Goal: Task Accomplishment & Management: Use online tool/utility

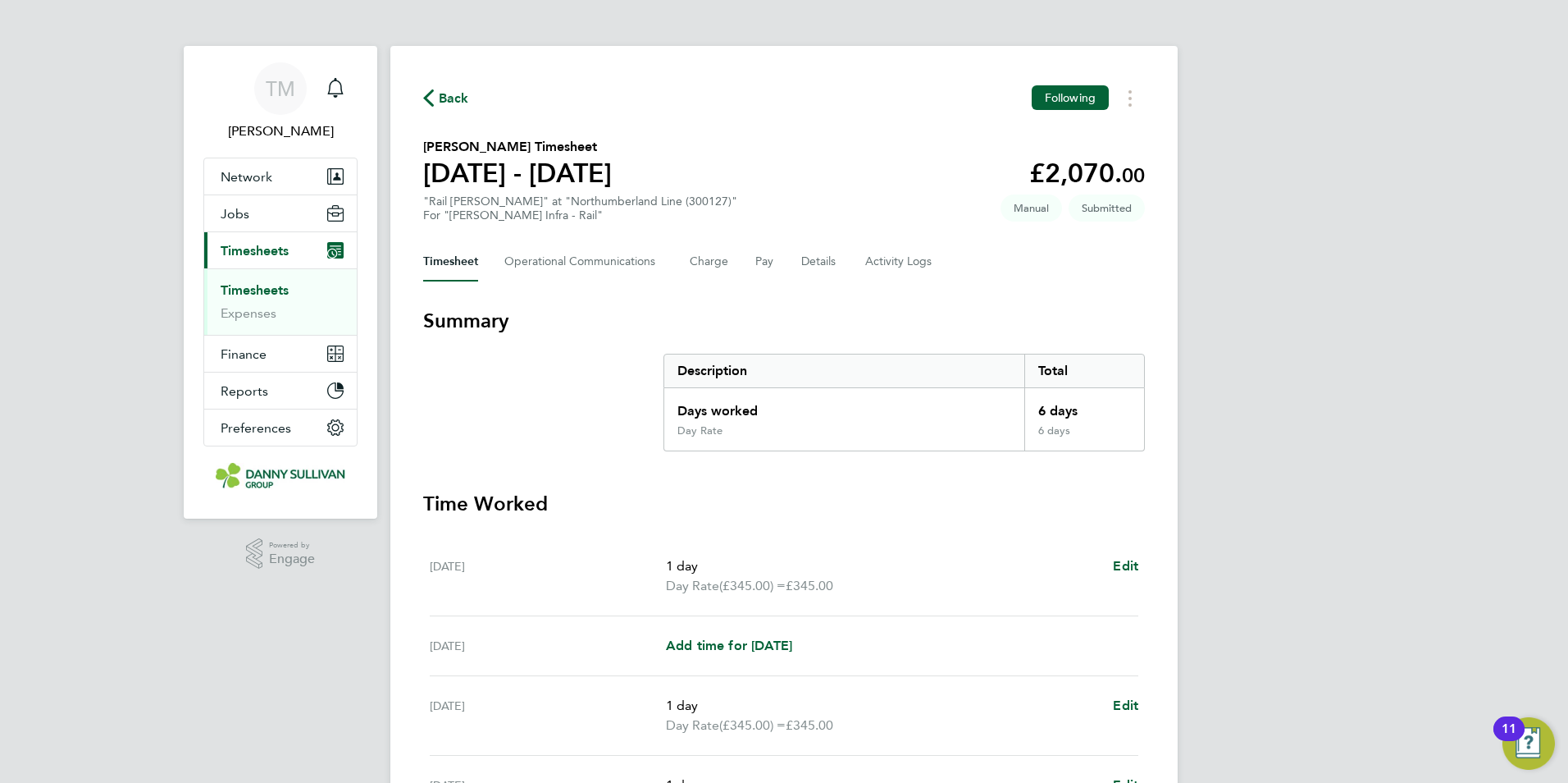
click at [257, 297] on link "Timesheets" at bounding box center [254, 290] width 68 height 15
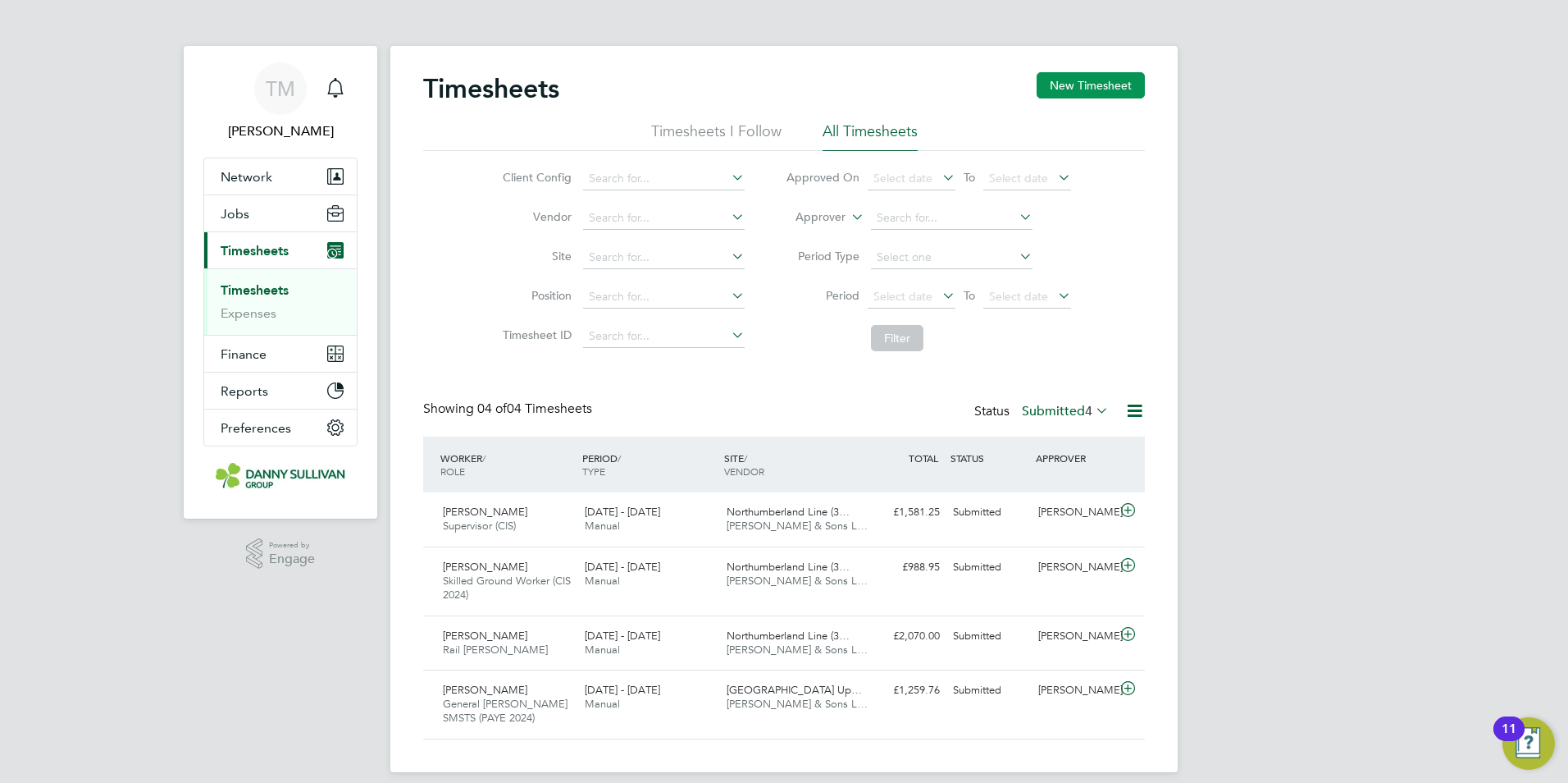
click at [1059, 73] on button "New Timesheet" at bounding box center [1091, 84] width 108 height 26
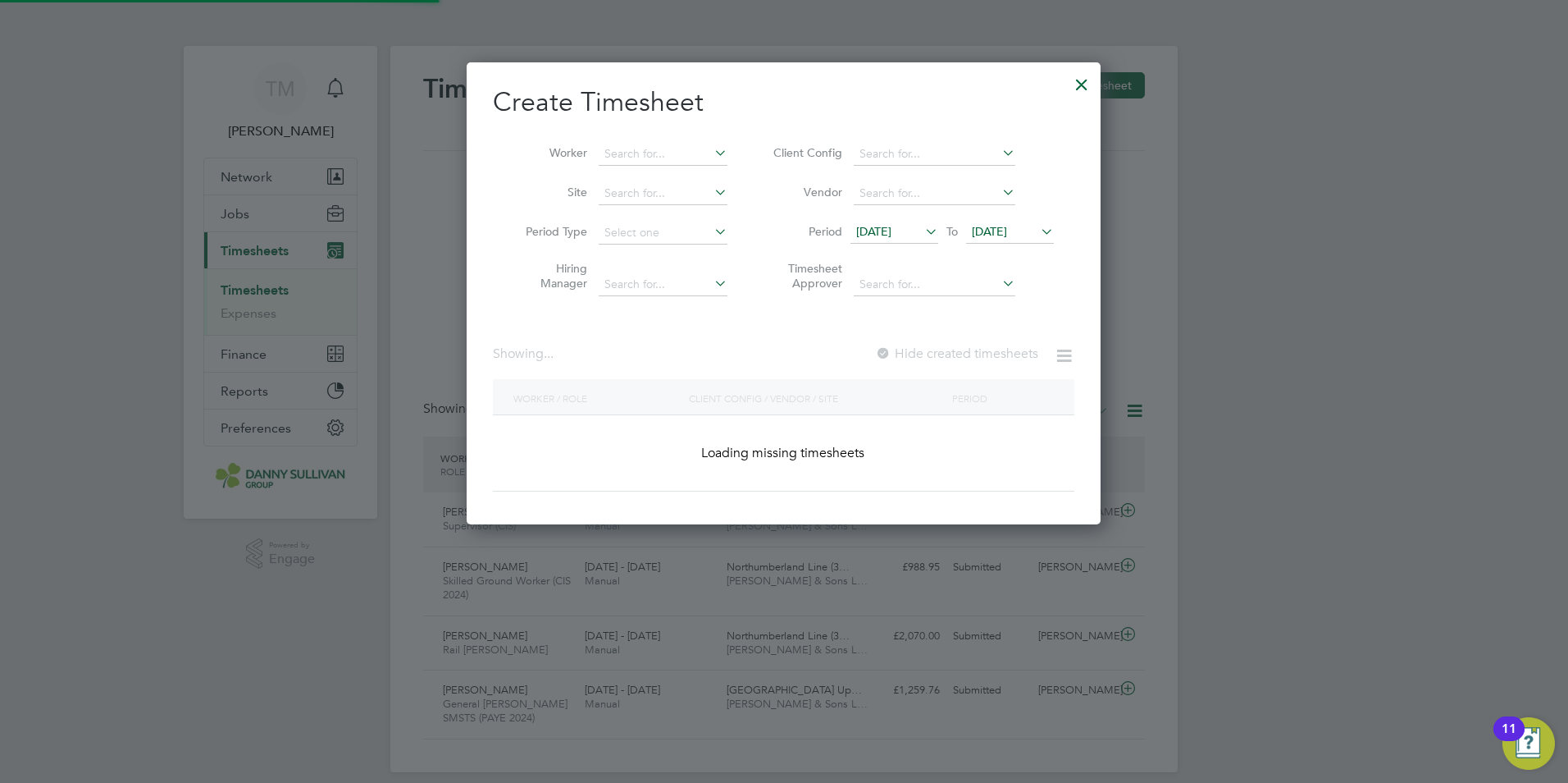
scroll to position [2915, 635]
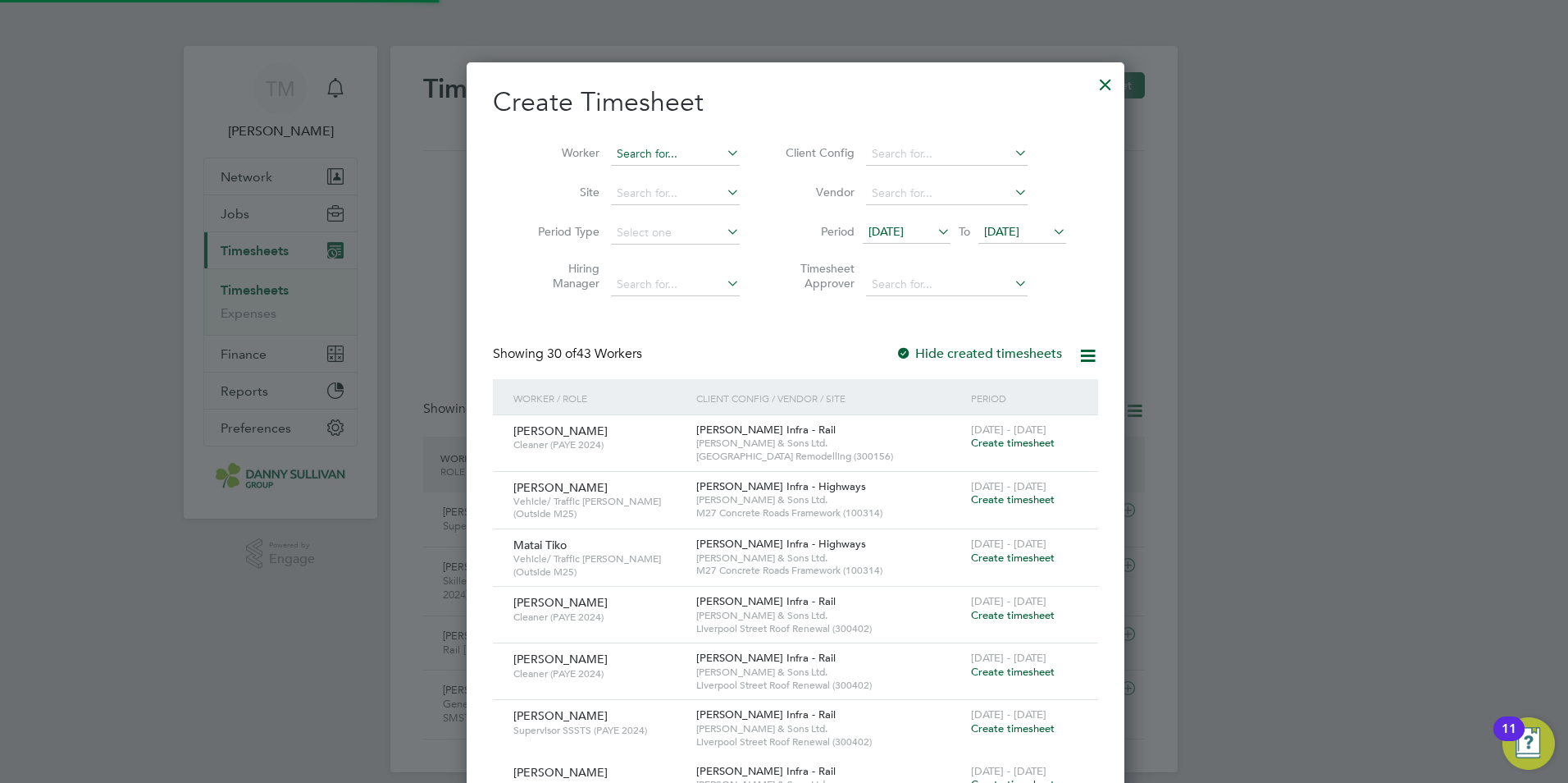
click at [613, 153] on input at bounding box center [675, 154] width 129 height 23
drag, startPoint x: 649, startPoint y: 155, endPoint x: 601, endPoint y: 147, distance: 48.7
click at [611, 147] on input "mstt" at bounding box center [675, 154] width 129 height 23
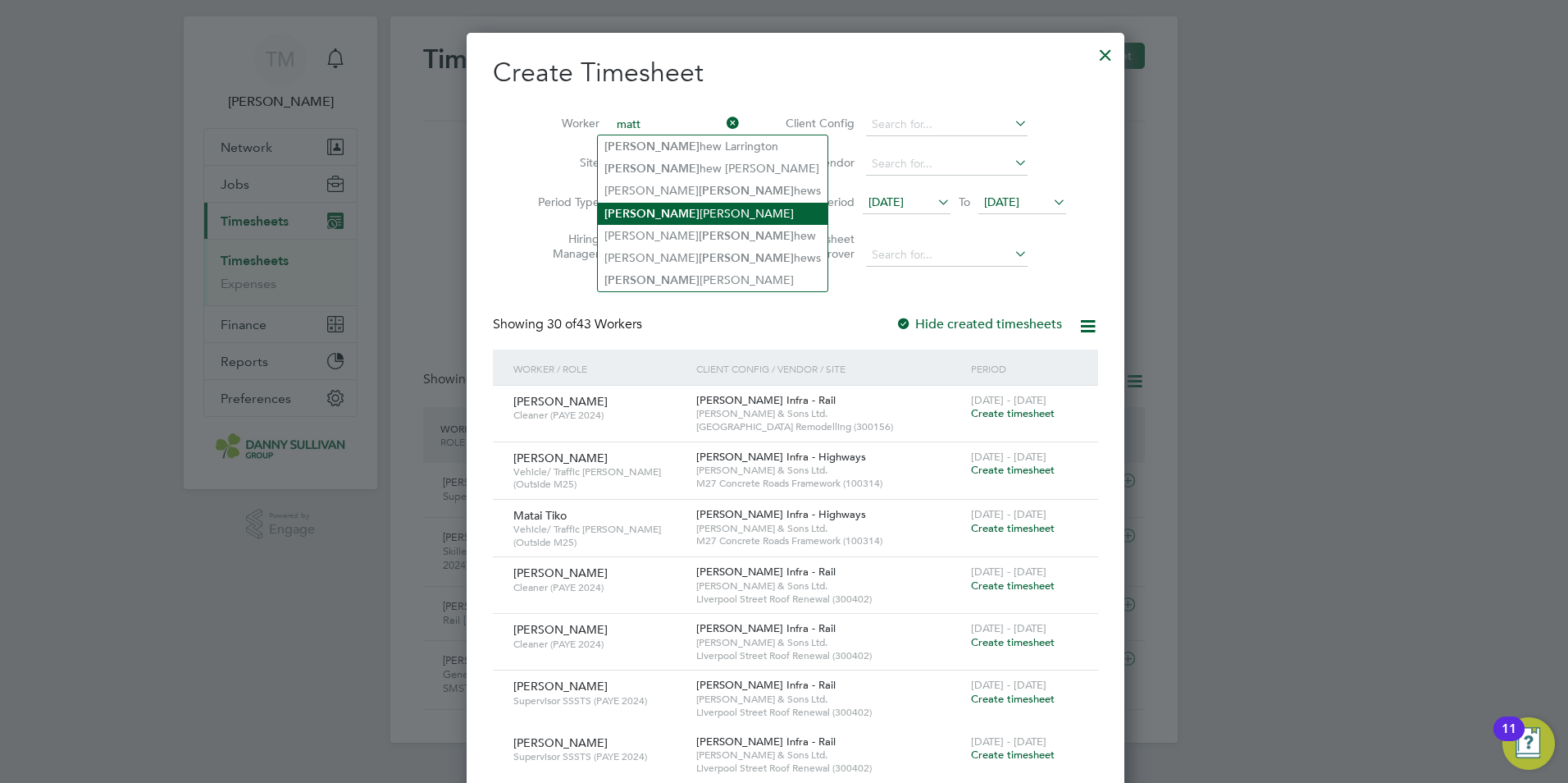
scroll to position [0, 0]
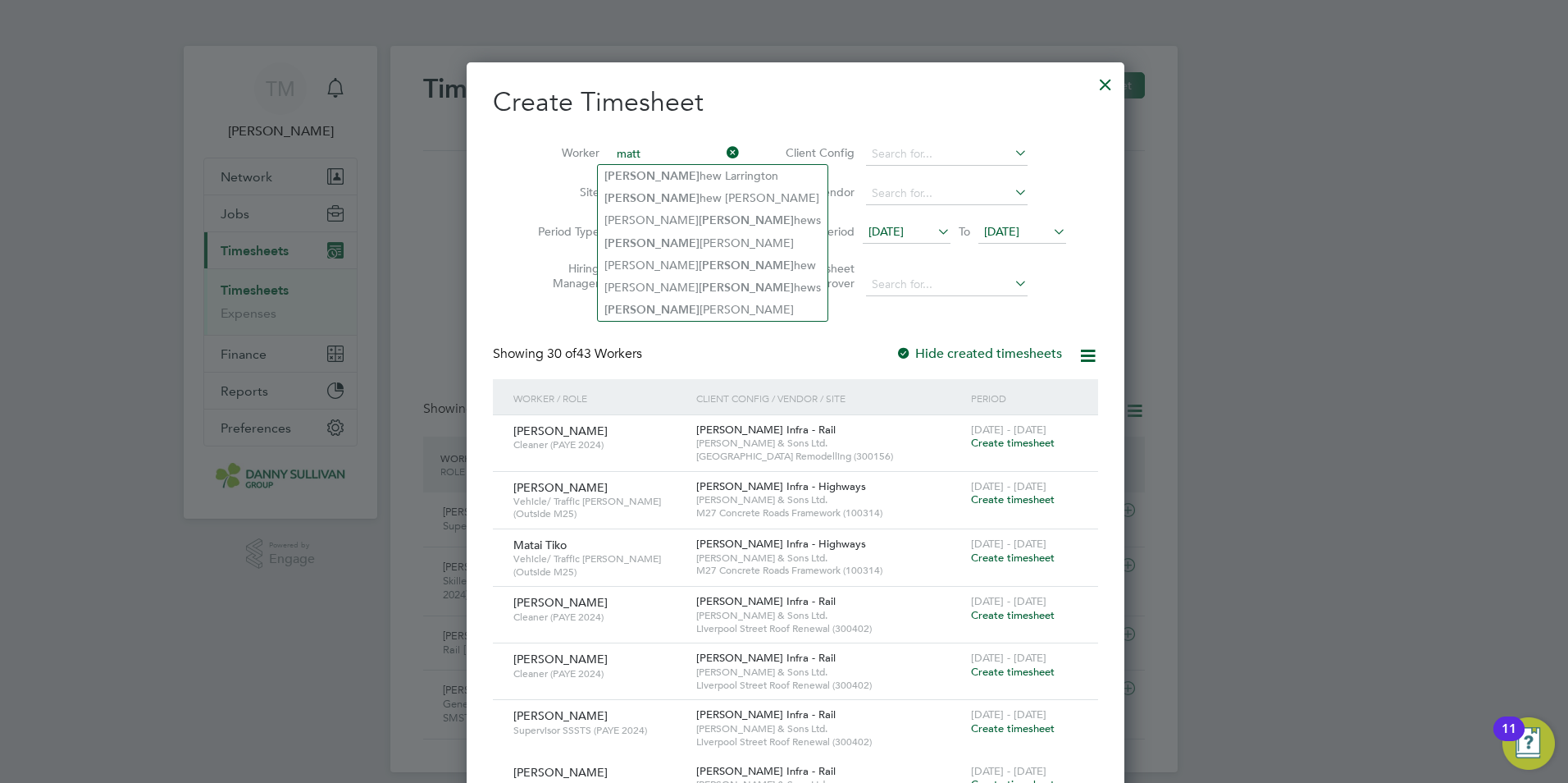
type input "matt"
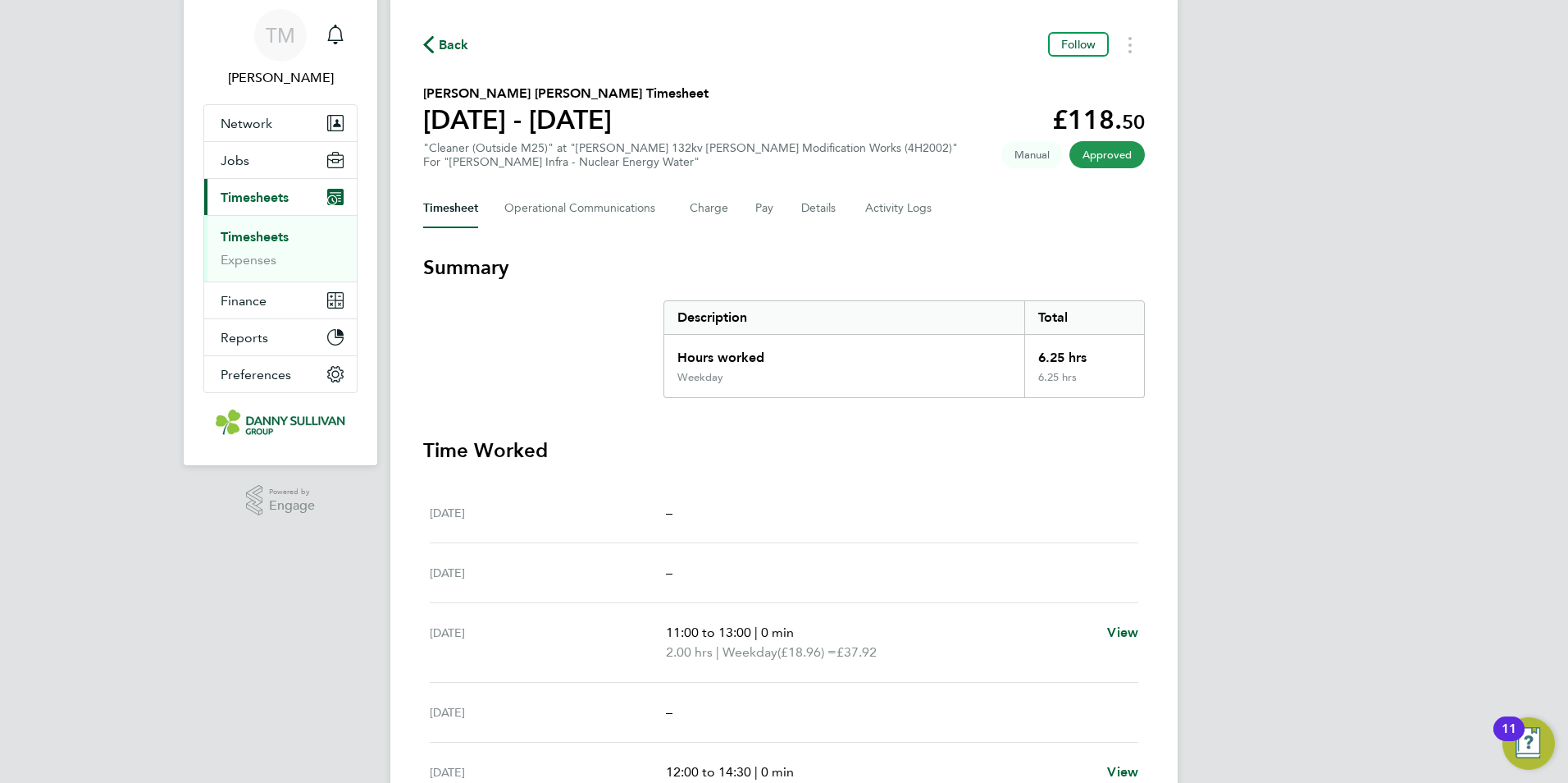
scroll to position [82, 0]
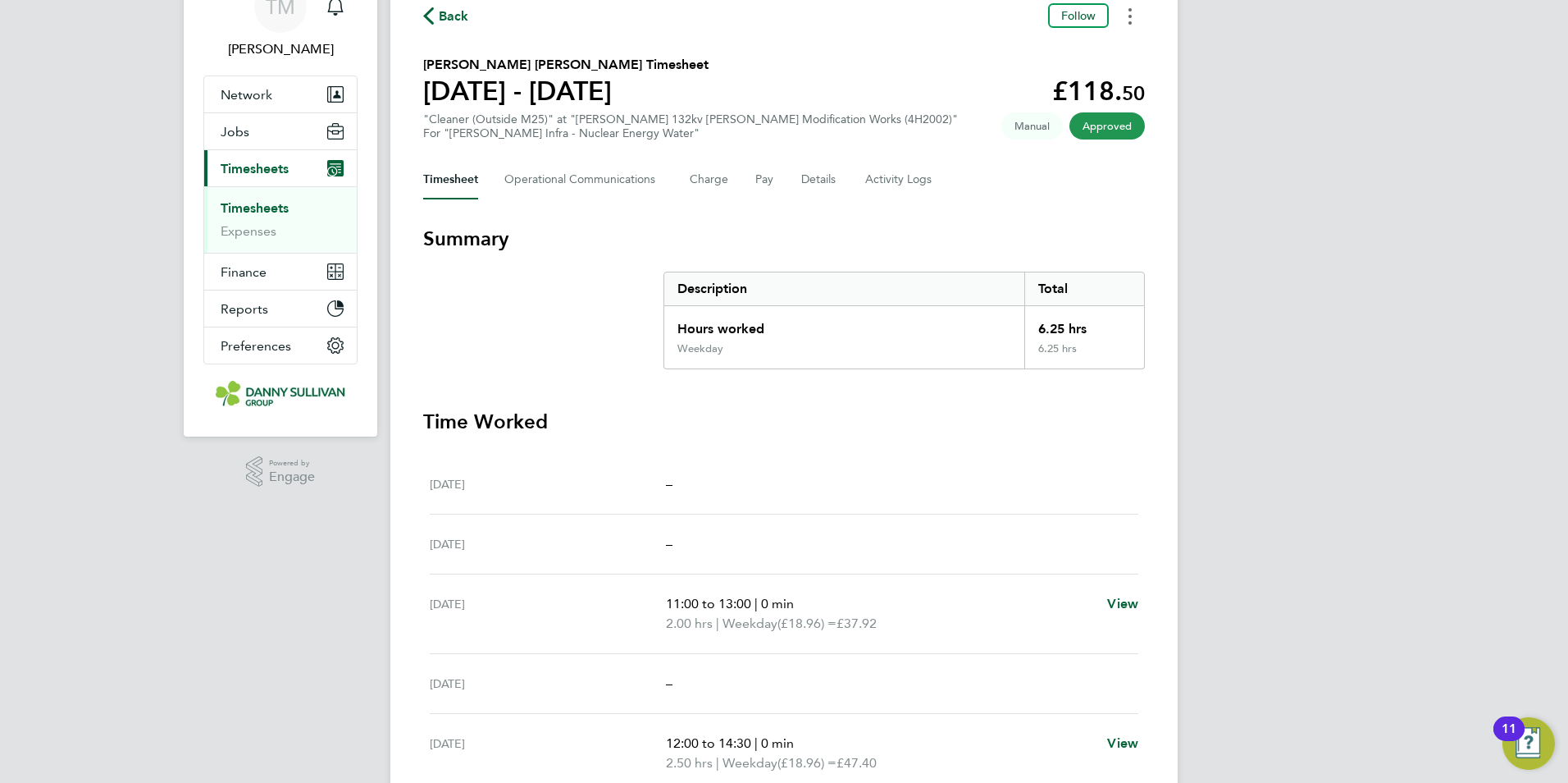
click at [1132, 25] on button "Timesheets Menu" at bounding box center [1130, 16] width 30 height 25
drag, startPoint x: 1082, startPoint y: 53, endPoint x: 1091, endPoint y: 55, distance: 9.2
click at [1082, 53] on link "Download timesheet" at bounding box center [1046, 52] width 197 height 33
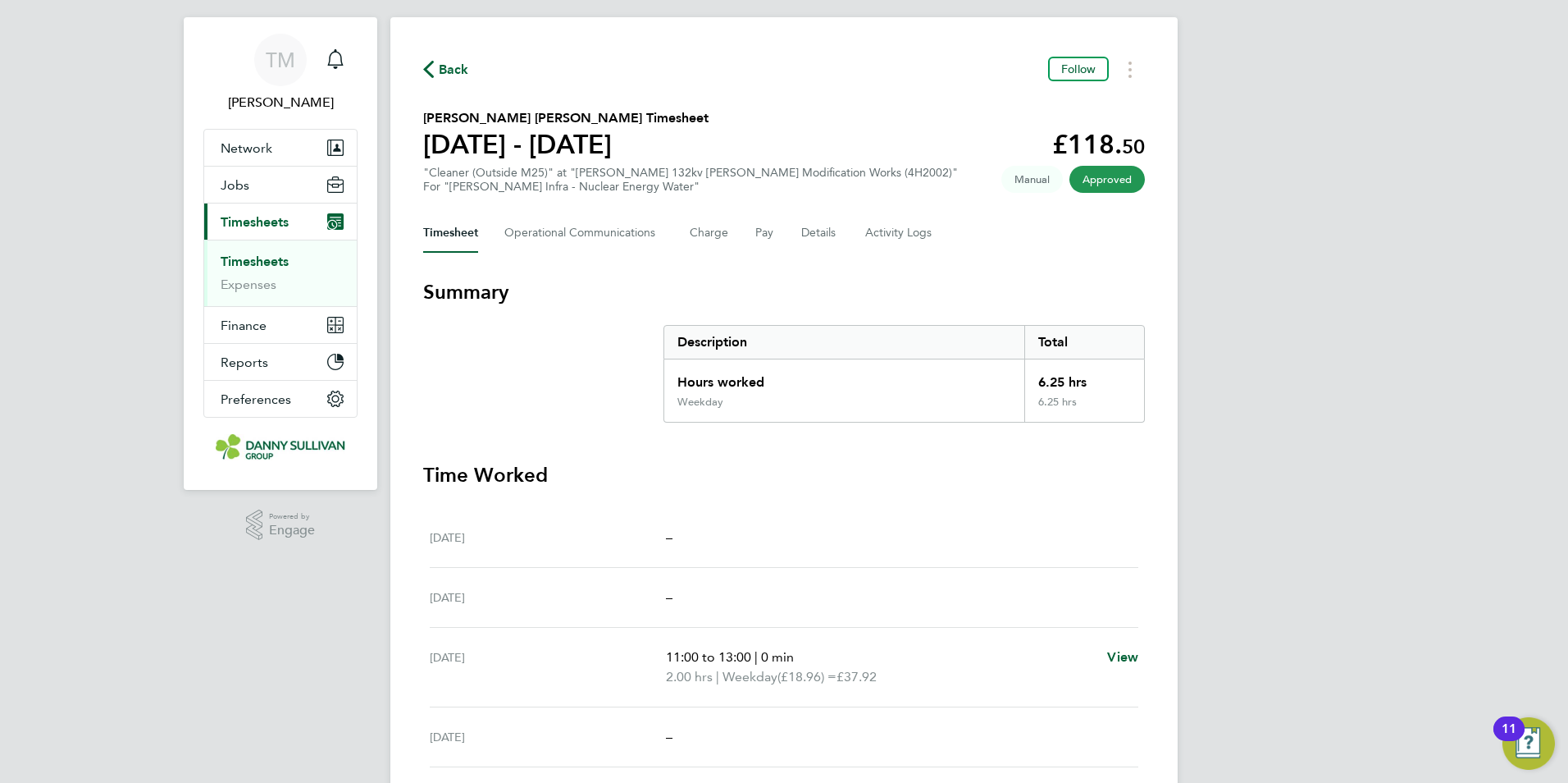
scroll to position [0, 0]
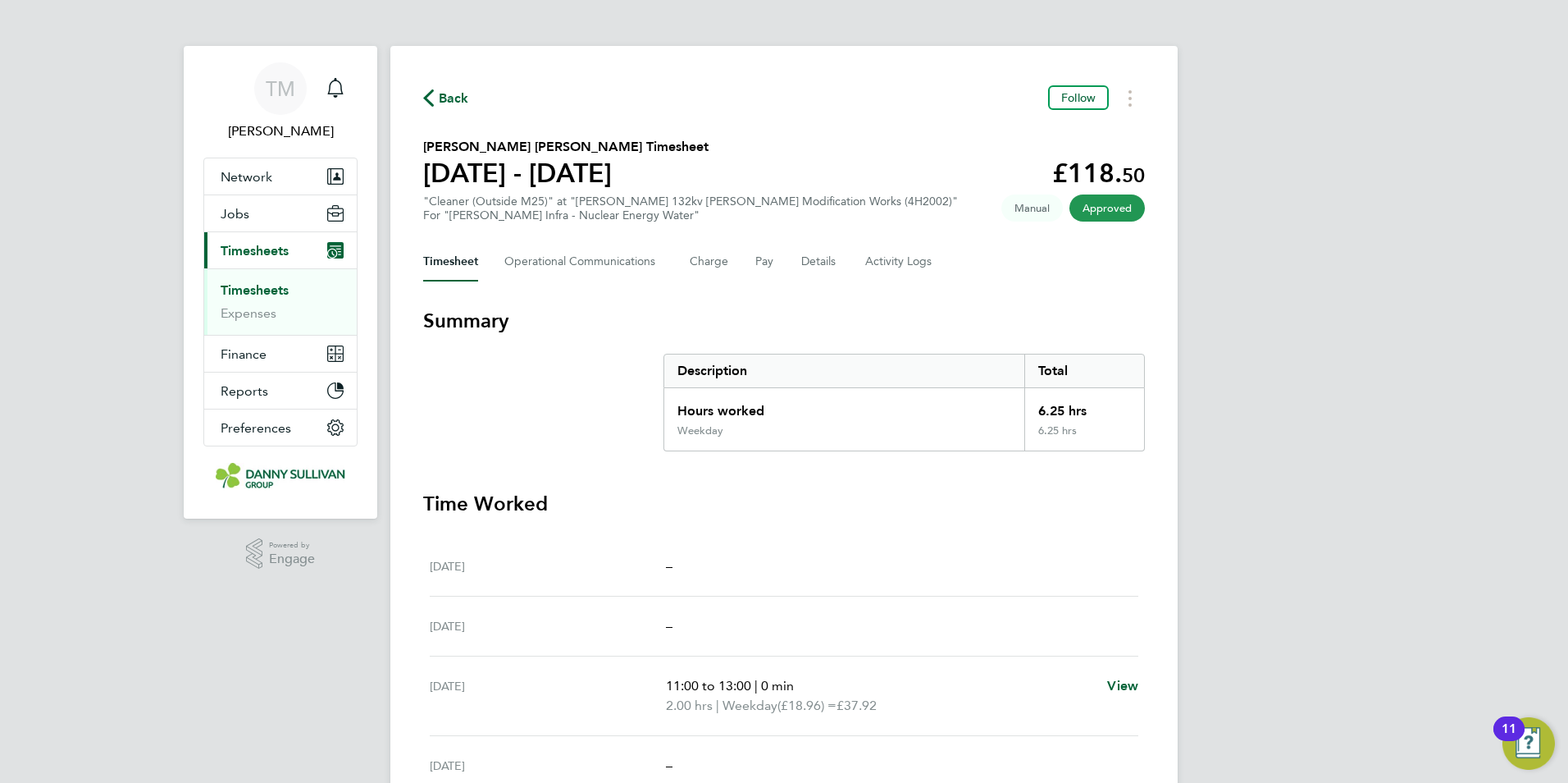
click at [260, 291] on link "Timesheets" at bounding box center [254, 290] width 68 height 15
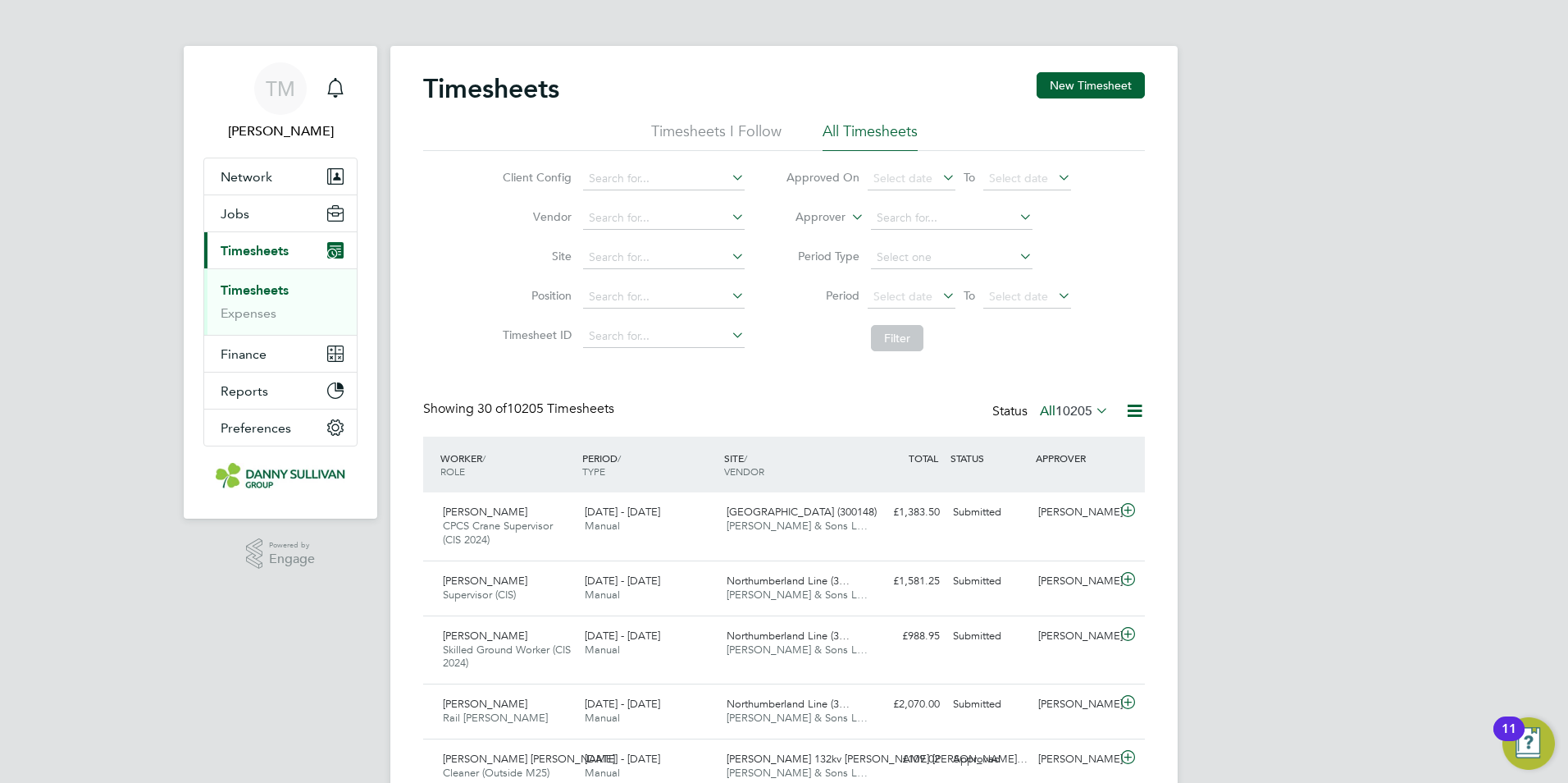
click at [243, 286] on link "Timesheets" at bounding box center [254, 290] width 68 height 15
click at [850, 134] on li "All Timesheets" at bounding box center [870, 136] width 95 height 30
click at [1082, 413] on span "10205" at bounding box center [1074, 411] width 37 height 16
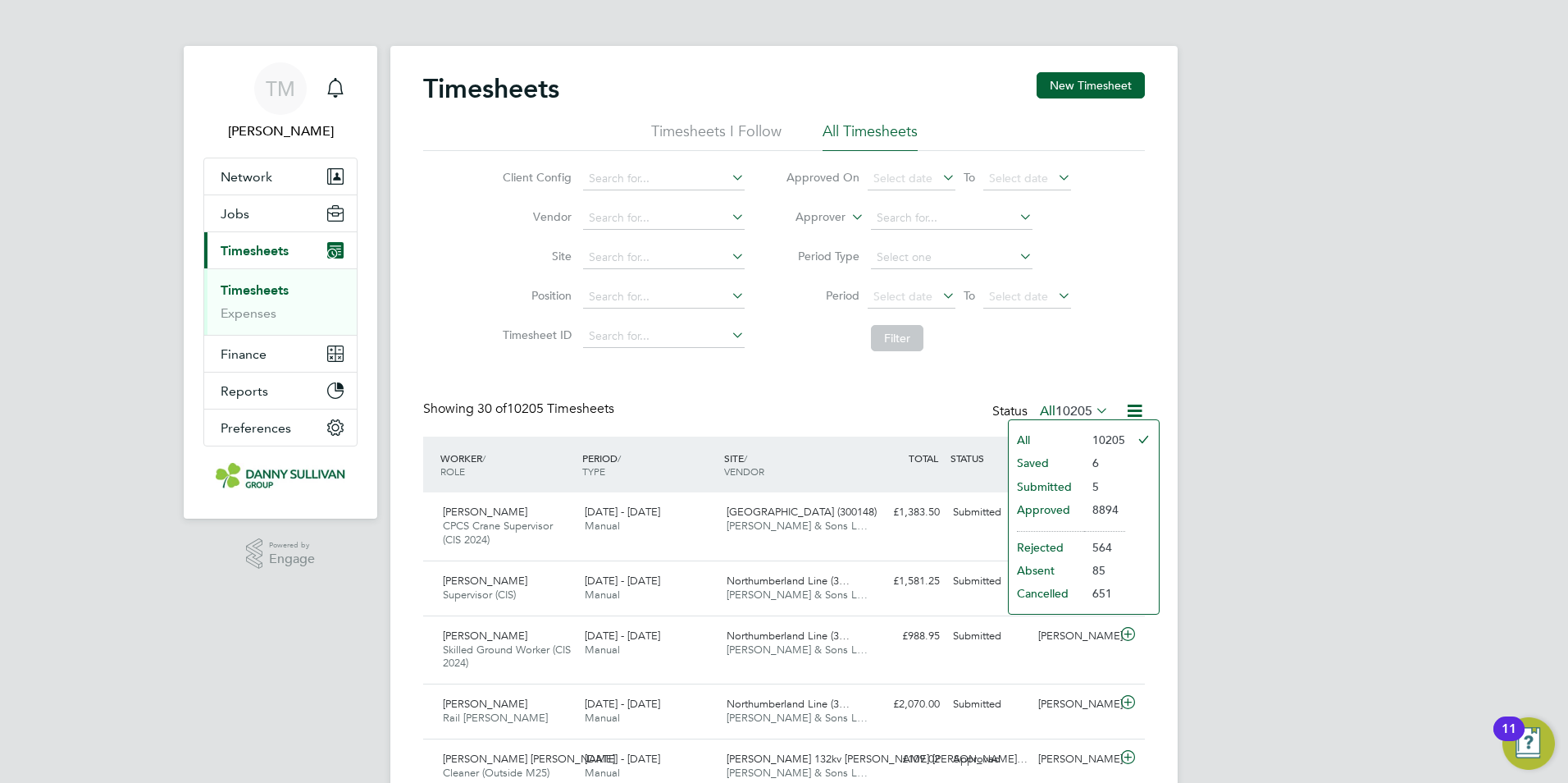
click at [1060, 506] on li "Approved" at bounding box center [1046, 509] width 75 height 23
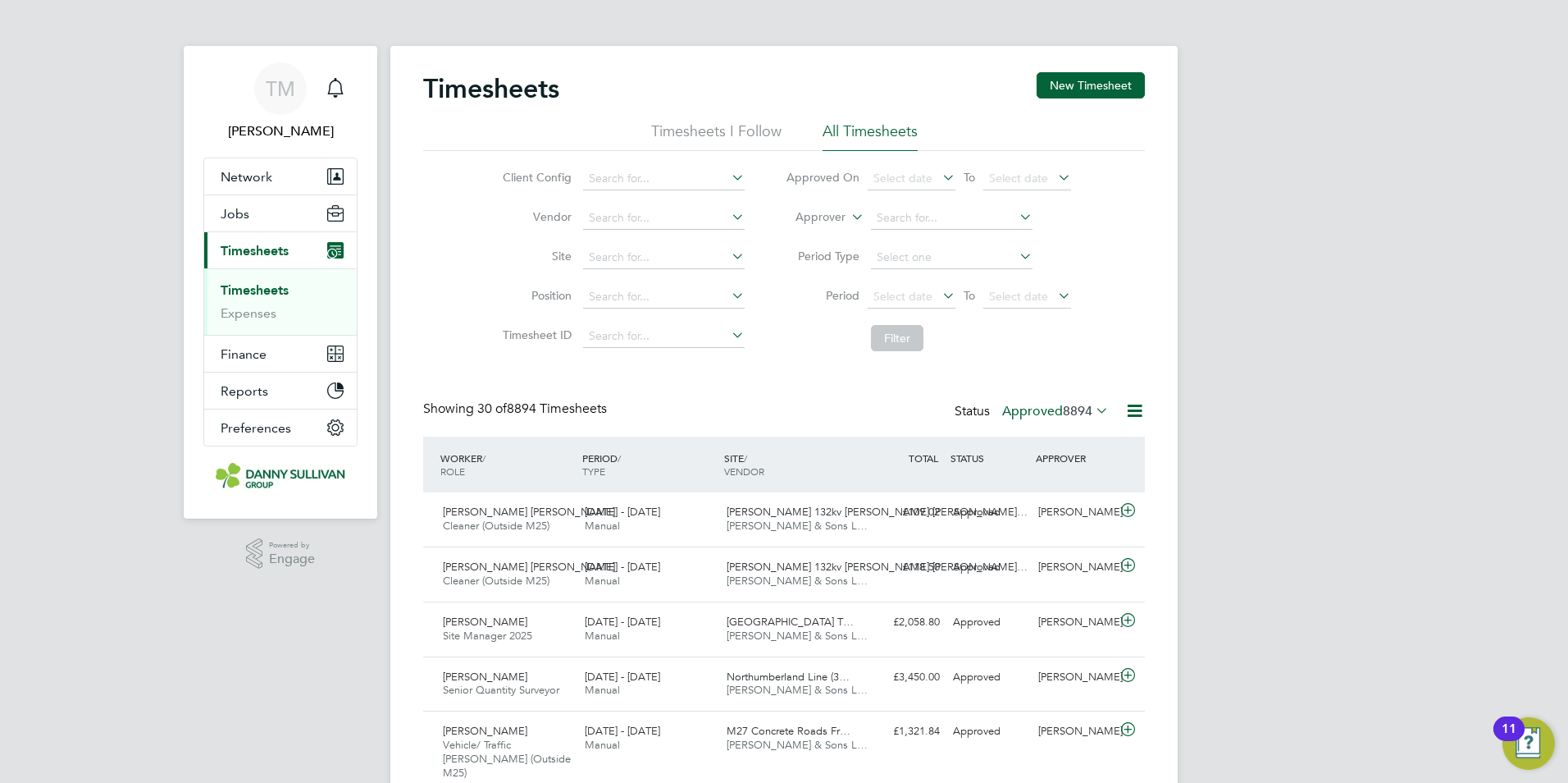
click at [257, 285] on link "Timesheets" at bounding box center [254, 290] width 68 height 15
click at [1086, 405] on span "8894" at bounding box center [1077, 411] width 30 height 16
click at [1038, 434] on li "All" at bounding box center [1027, 439] width 75 height 23
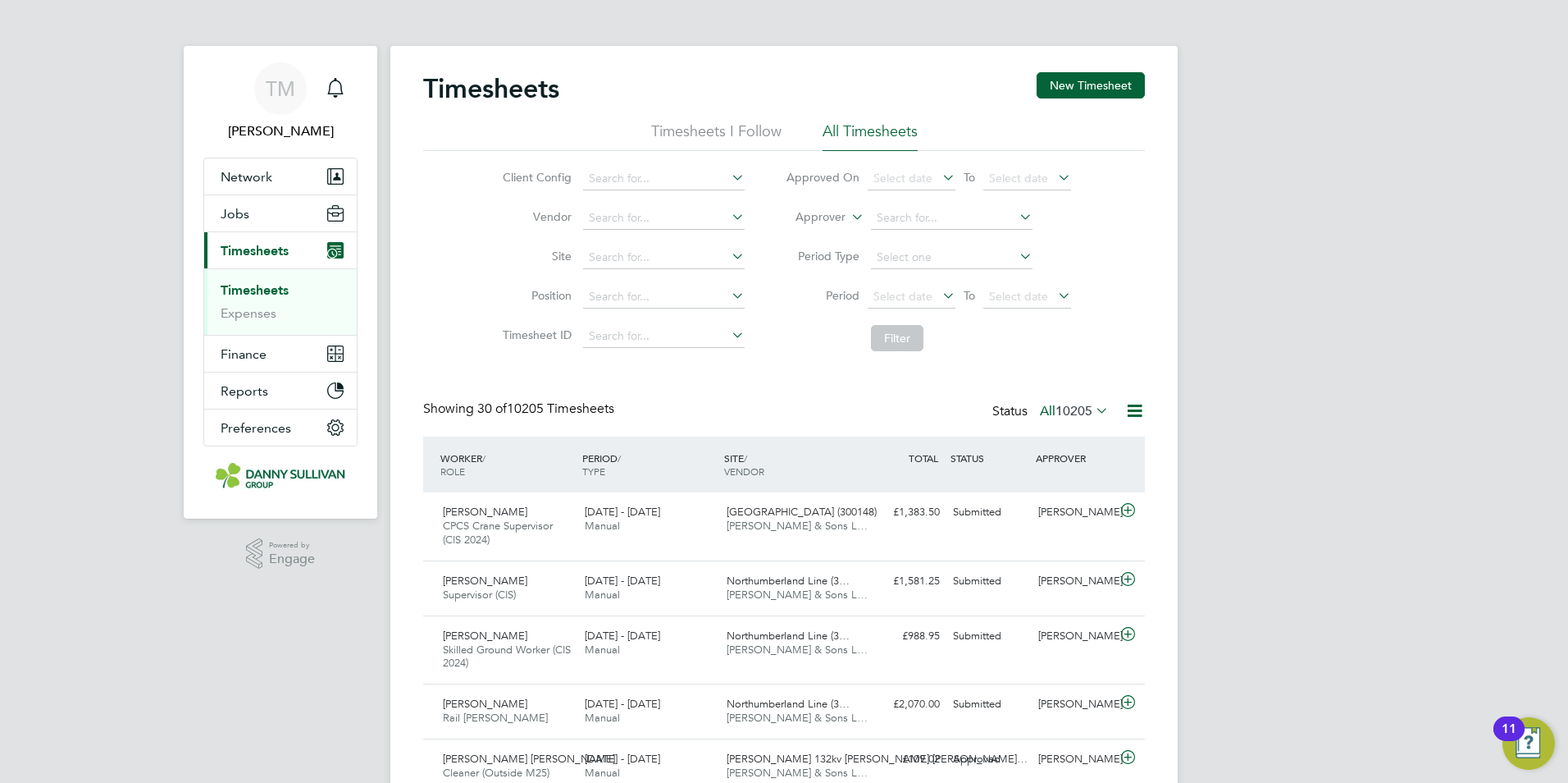
scroll to position [55, 143]
